Goal: Task Accomplishment & Management: Complete application form

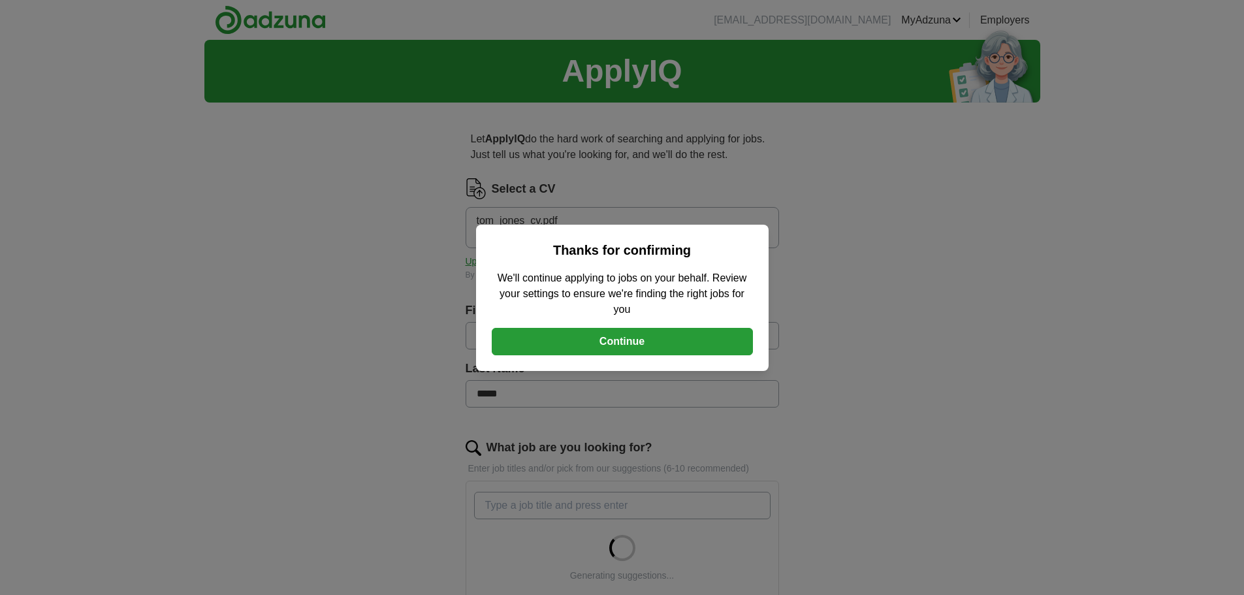
click at [708, 341] on button "Continue" at bounding box center [622, 341] width 261 height 27
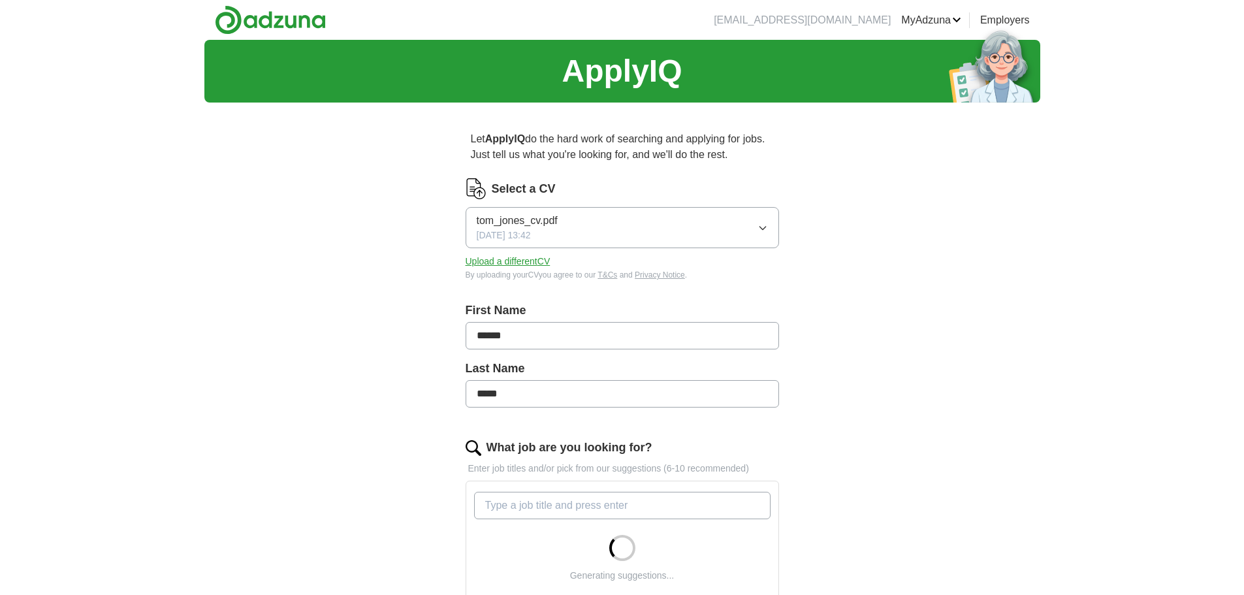
click at [0, 0] on link "Logout" at bounding box center [0, 0] width 0 height 0
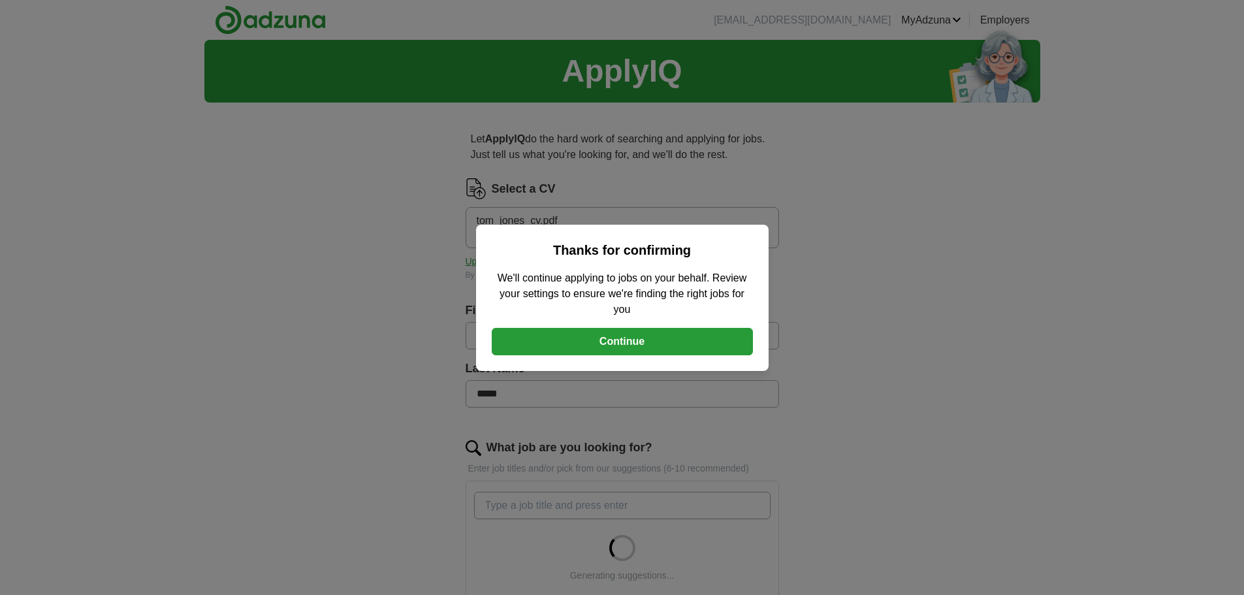
click at [692, 339] on button "Continue" at bounding box center [622, 341] width 261 height 27
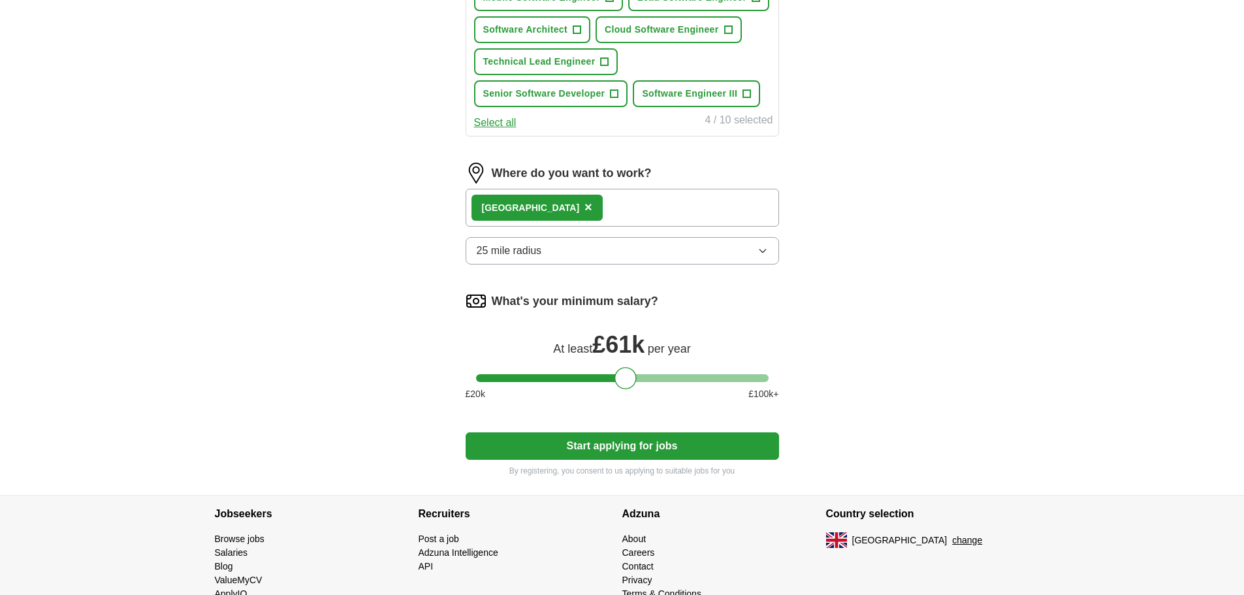
scroll to position [644, 0]
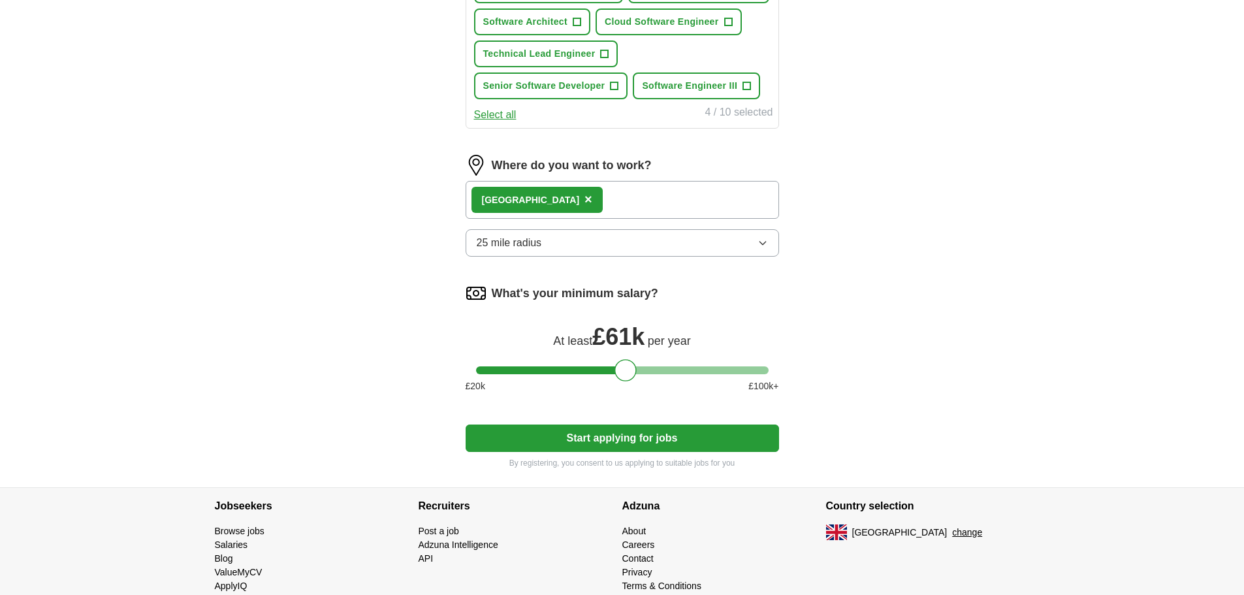
click at [675, 448] on button "Start applying for jobs" at bounding box center [621, 437] width 313 height 27
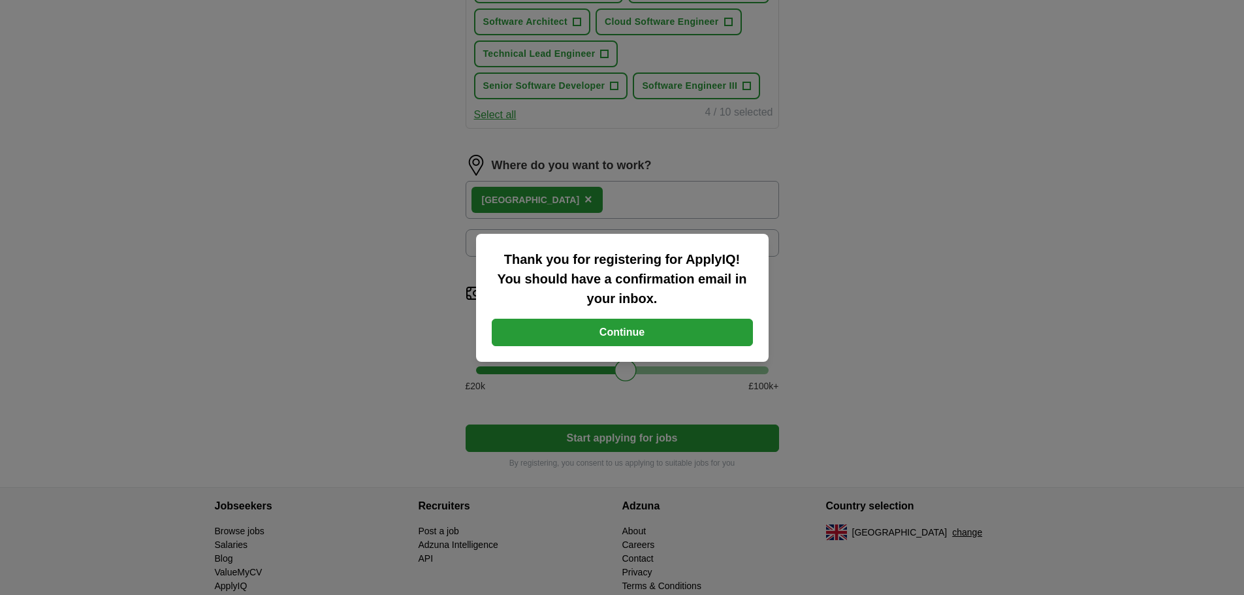
click at [660, 324] on button "Continue" at bounding box center [622, 332] width 261 height 27
